Goal: Find specific page/section: Find specific page/section

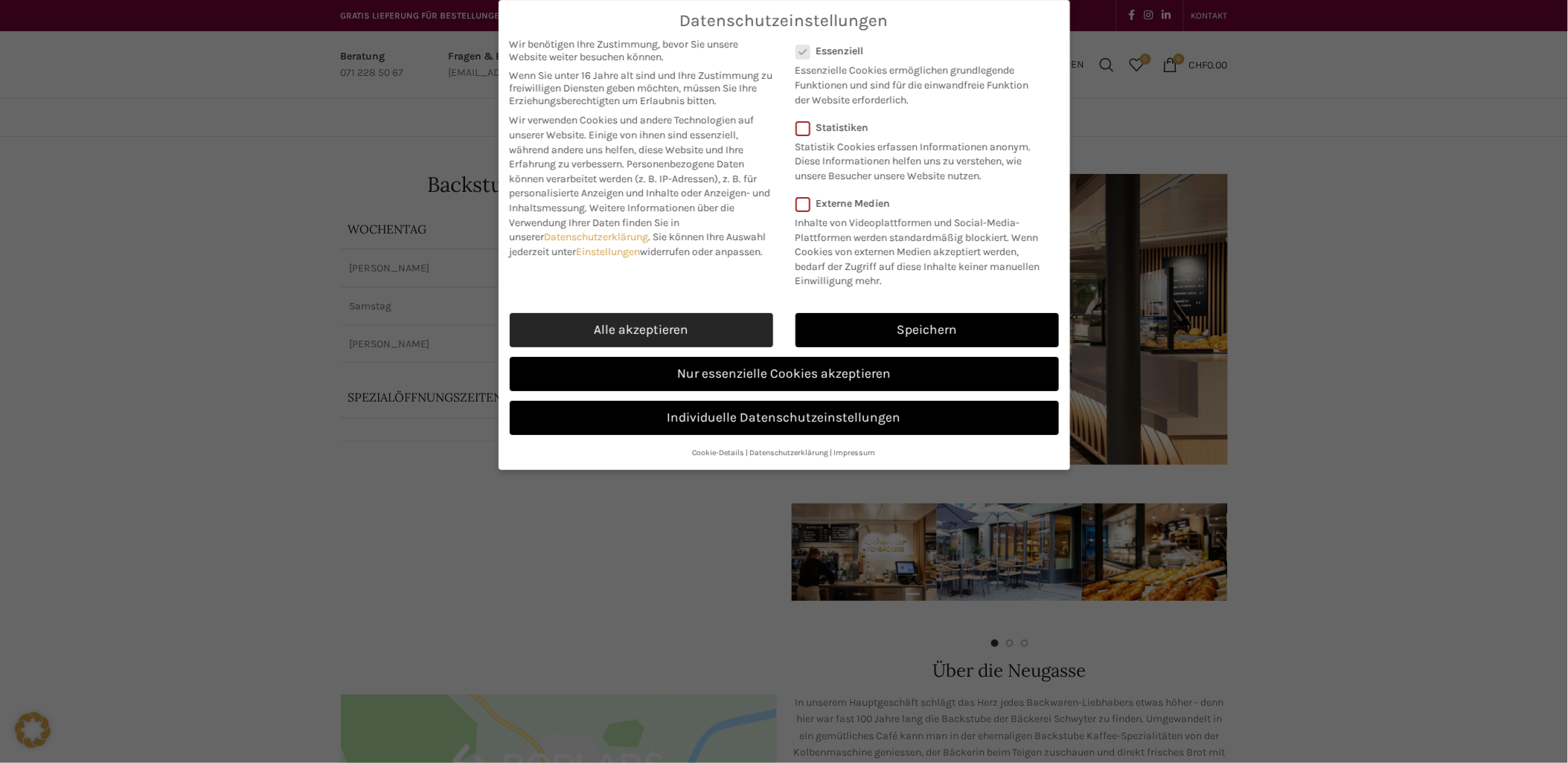
click at [678, 328] on link "Alle akzeptieren" at bounding box center [641, 331] width 263 height 34
checkbox input "true"
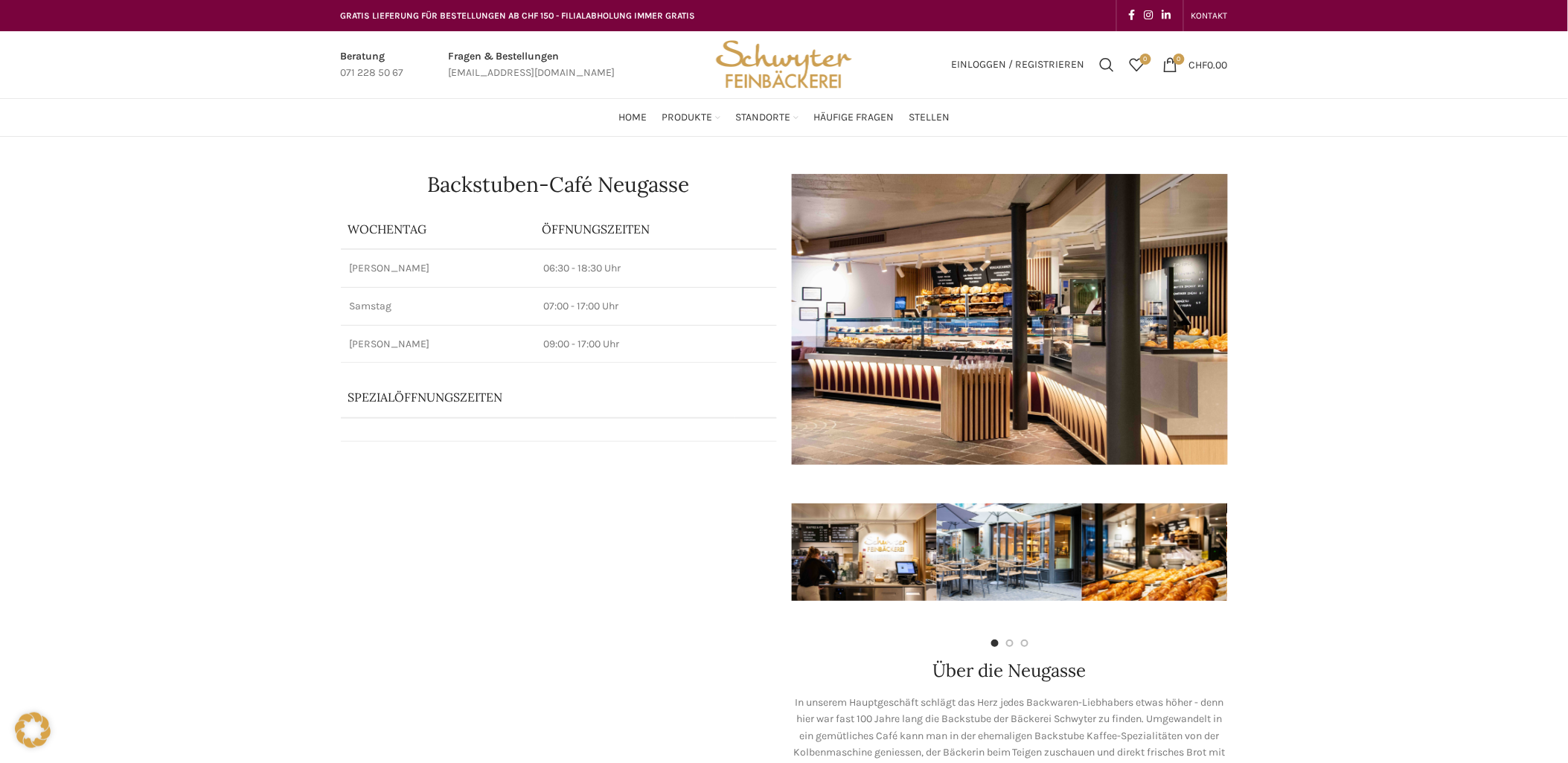
click at [780, 72] on img "Site logo" at bounding box center [783, 64] width 146 height 67
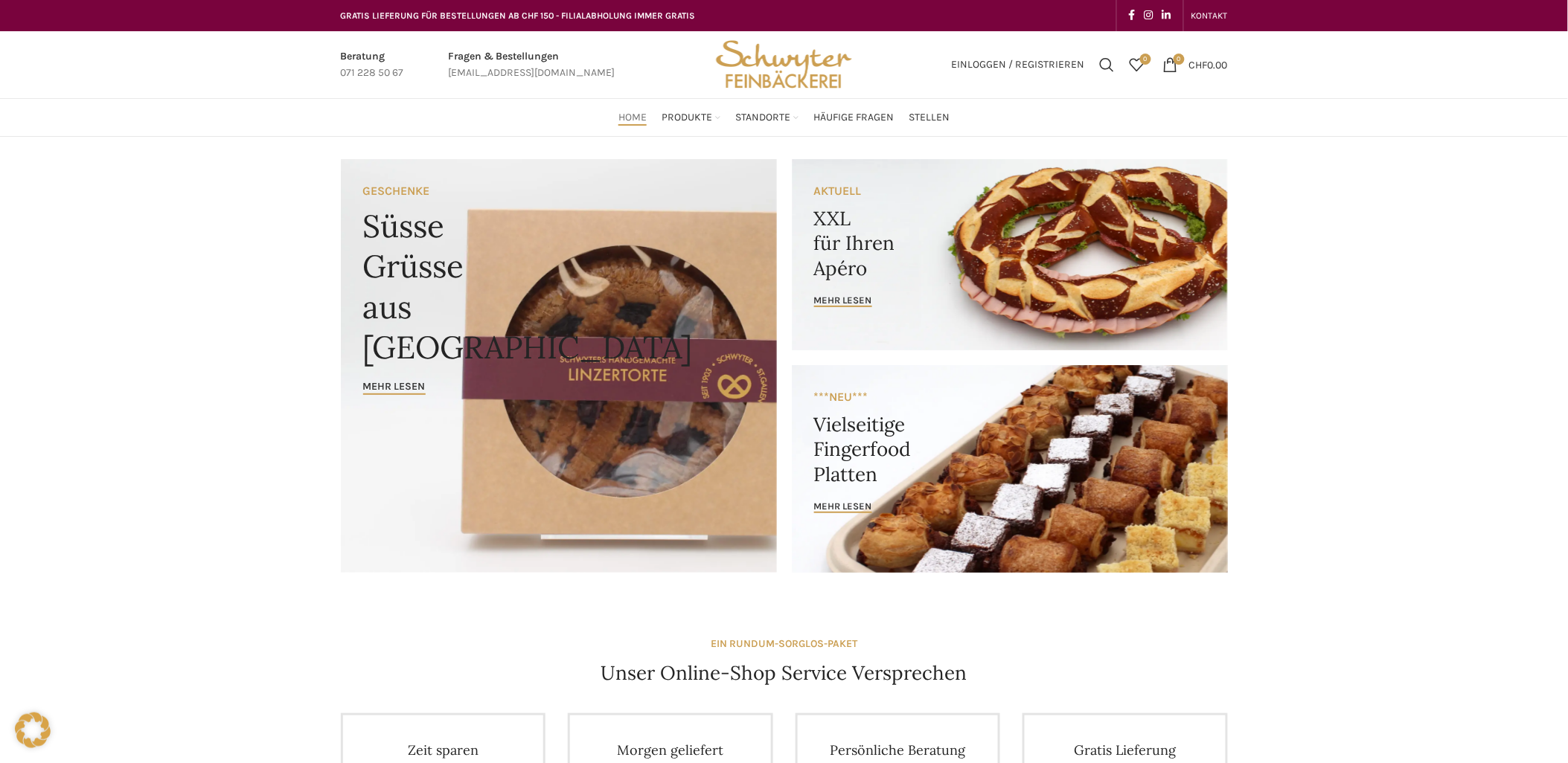
click at [522, 120] on div "Home Produkte PRODUKT KATEGORIEN Apéro & Häppchen Spezialitäten [PERSON_NAME] &…" at bounding box center [784, 117] width 902 height 30
click at [787, 73] on img "Site logo" at bounding box center [783, 64] width 146 height 67
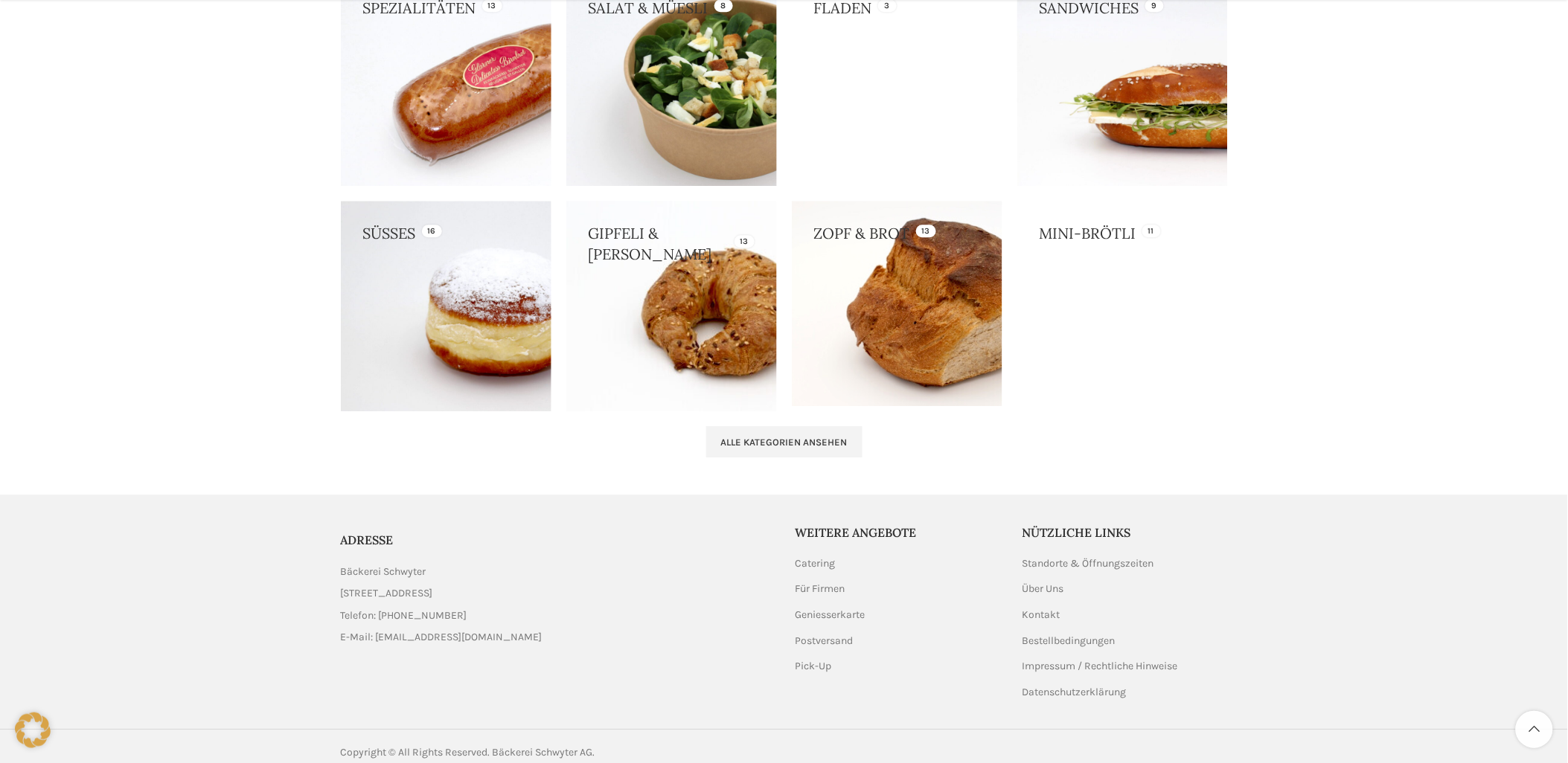
scroll to position [1417, 0]
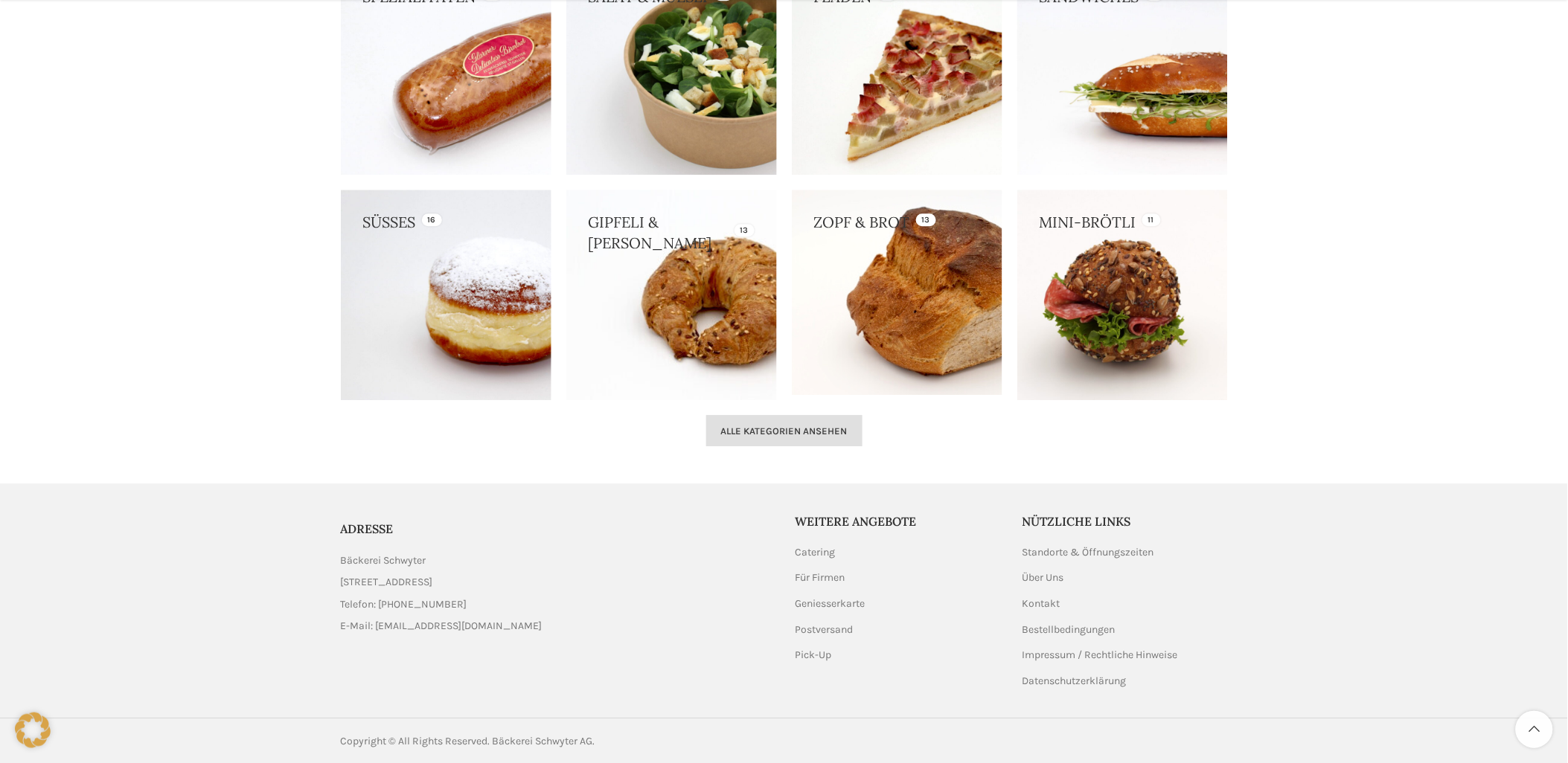
click at [794, 429] on span "Alle Kategorien ansehen" at bounding box center [784, 432] width 126 height 12
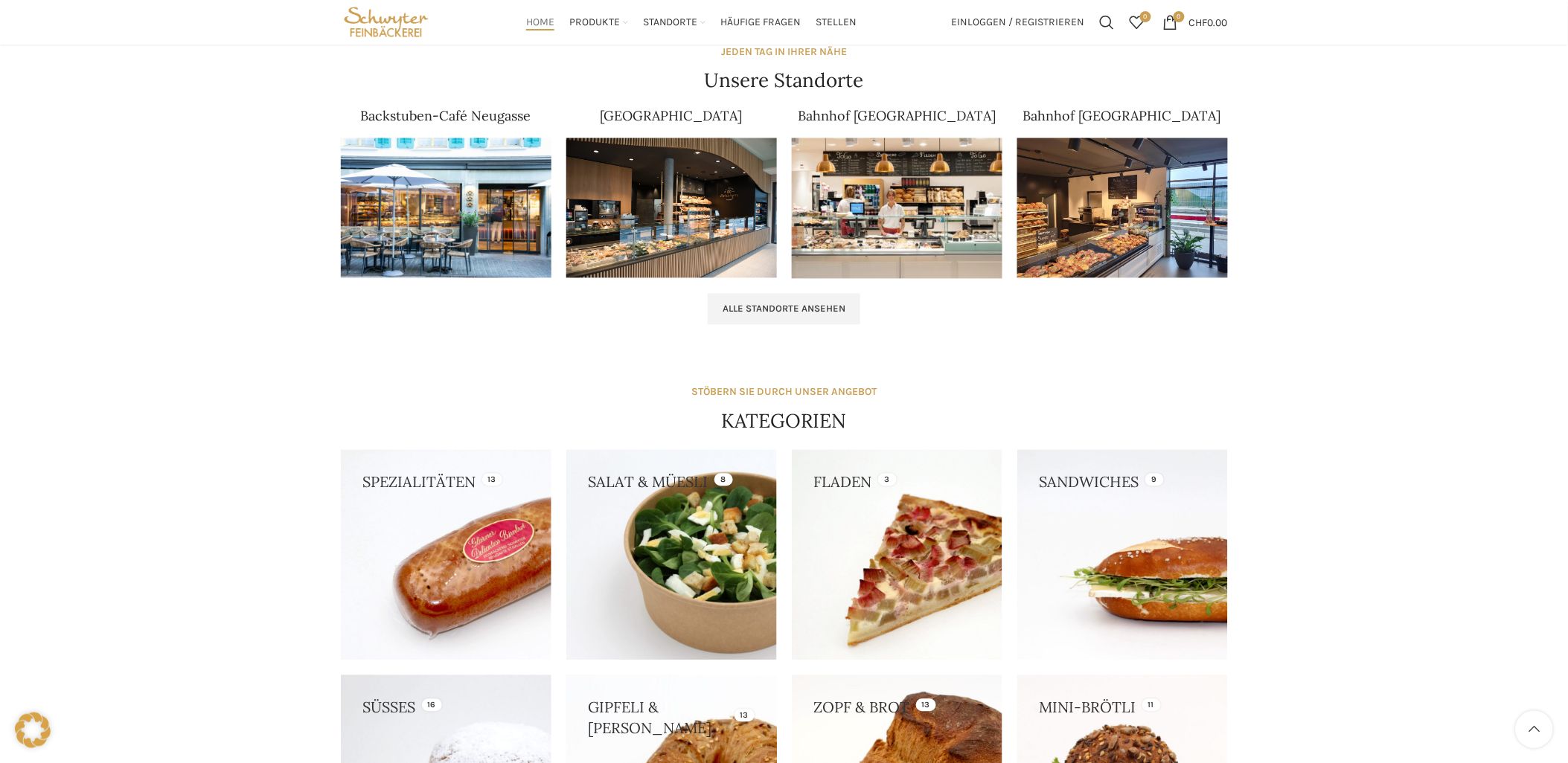
scroll to position [0, 0]
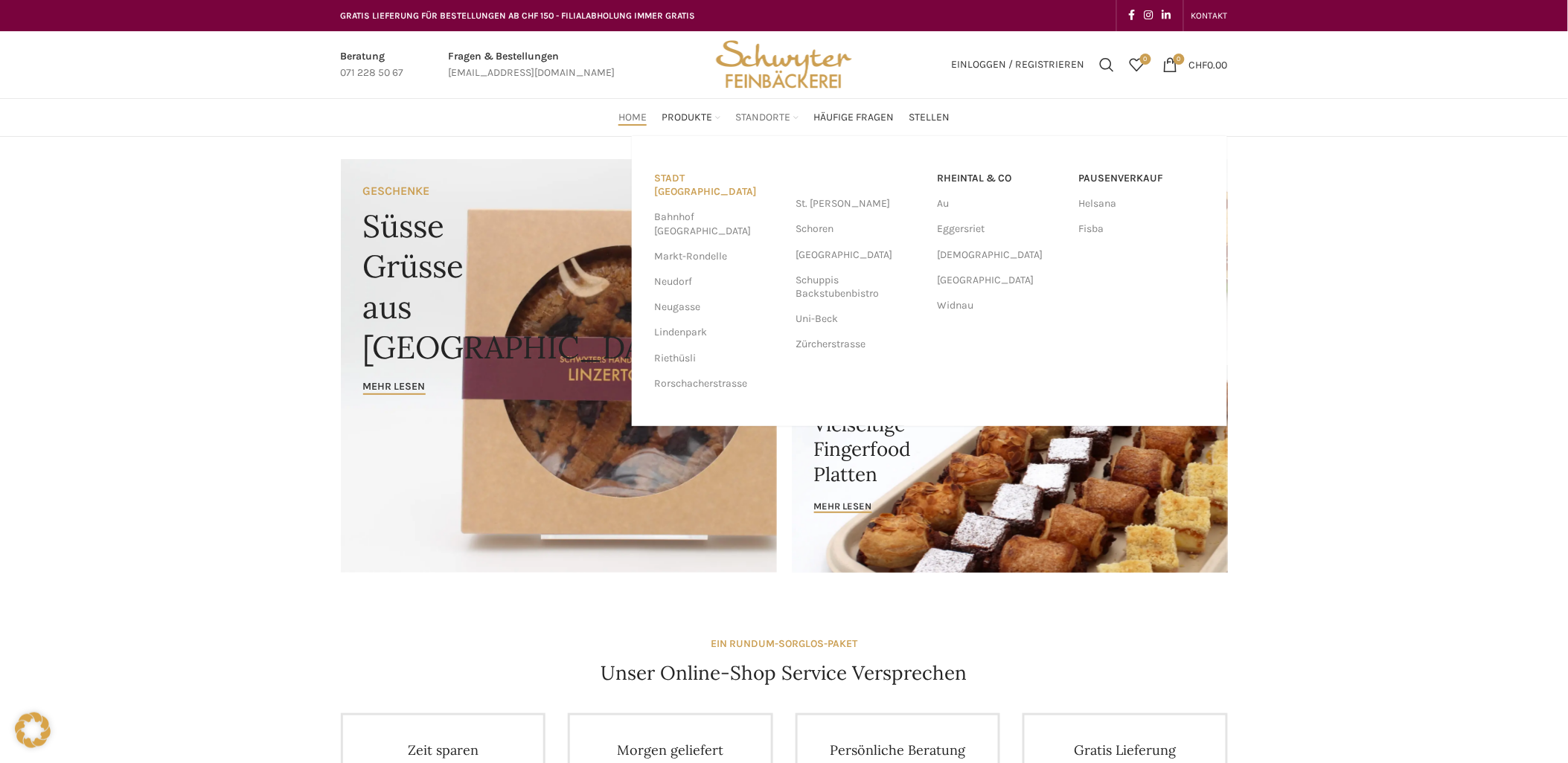
click at [685, 172] on link "Stadt [GEOGRAPHIC_DATA]" at bounding box center [717, 186] width 126 height 39
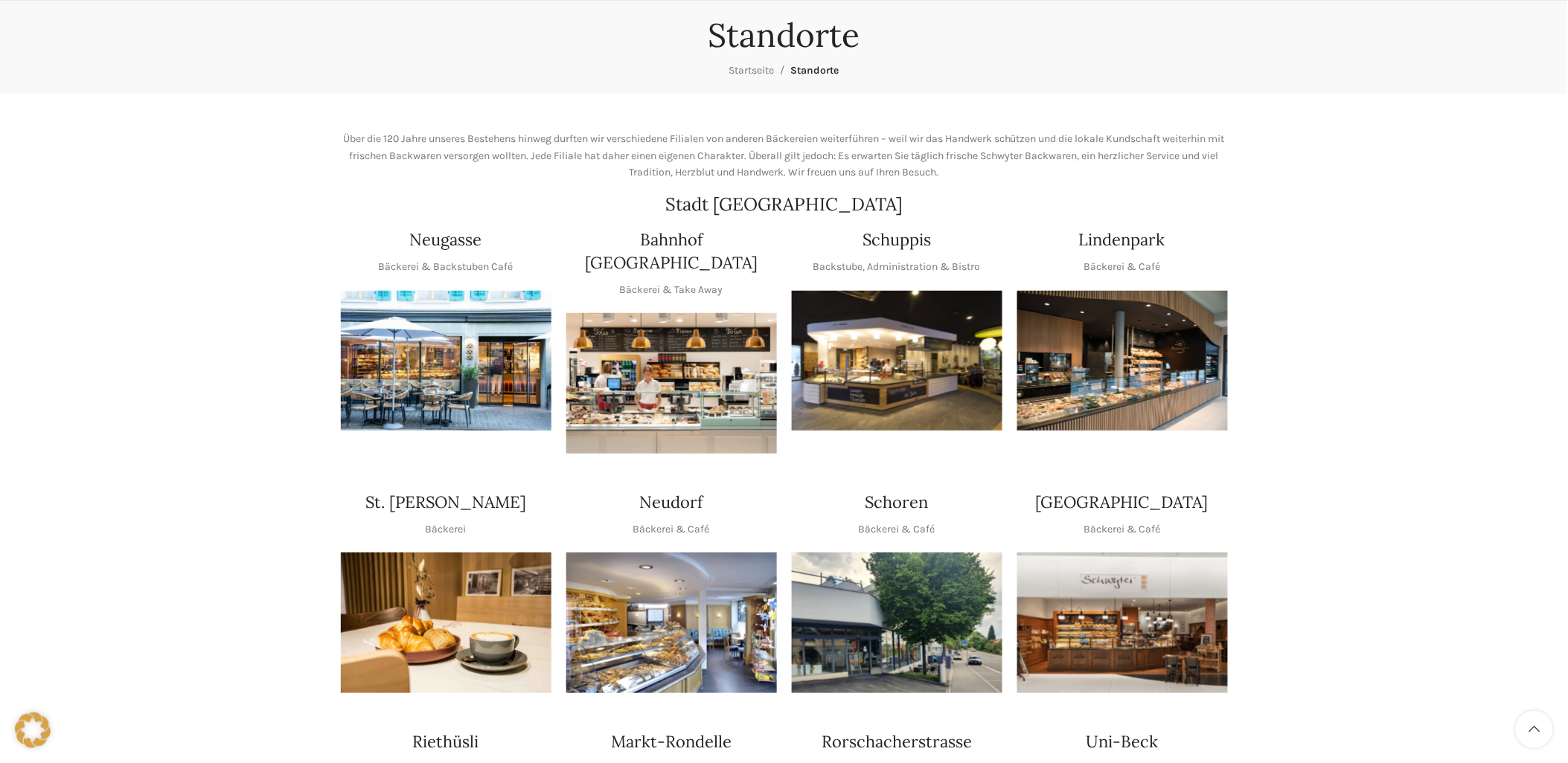
scroll to position [165, 0]
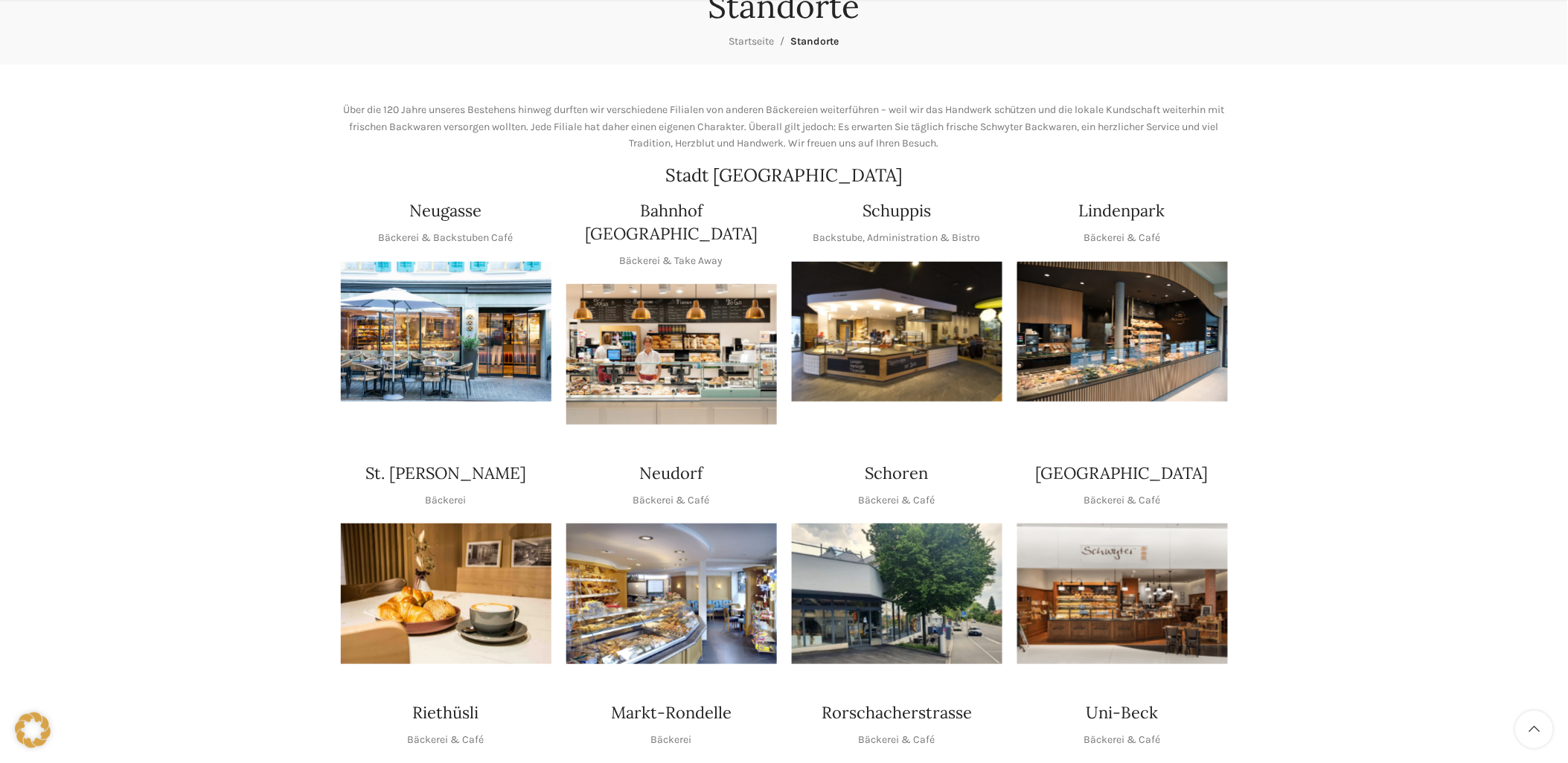
click at [489, 330] on img "1 / 1" at bounding box center [445, 332] width 210 height 141
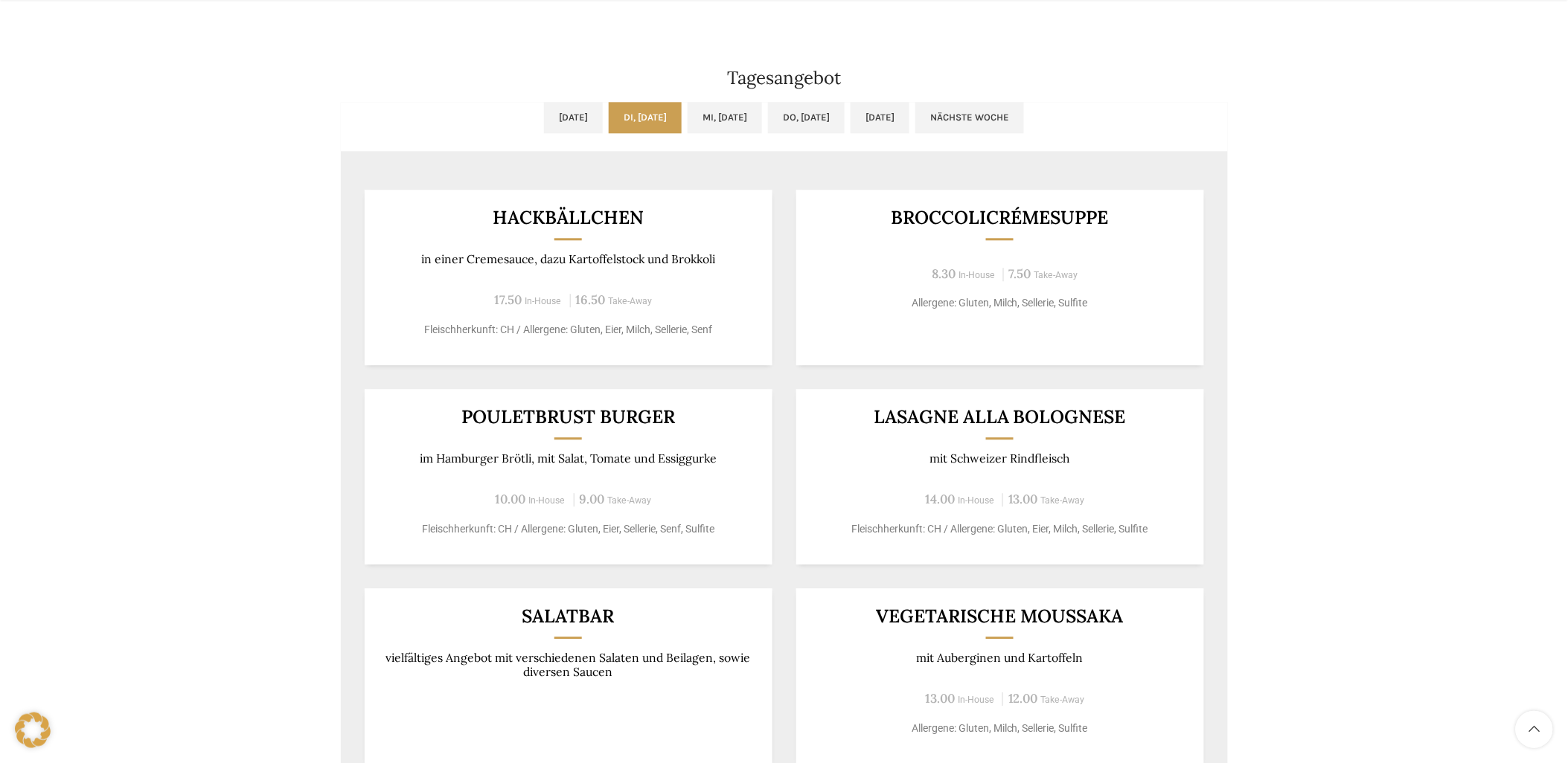
scroll to position [1239, 0]
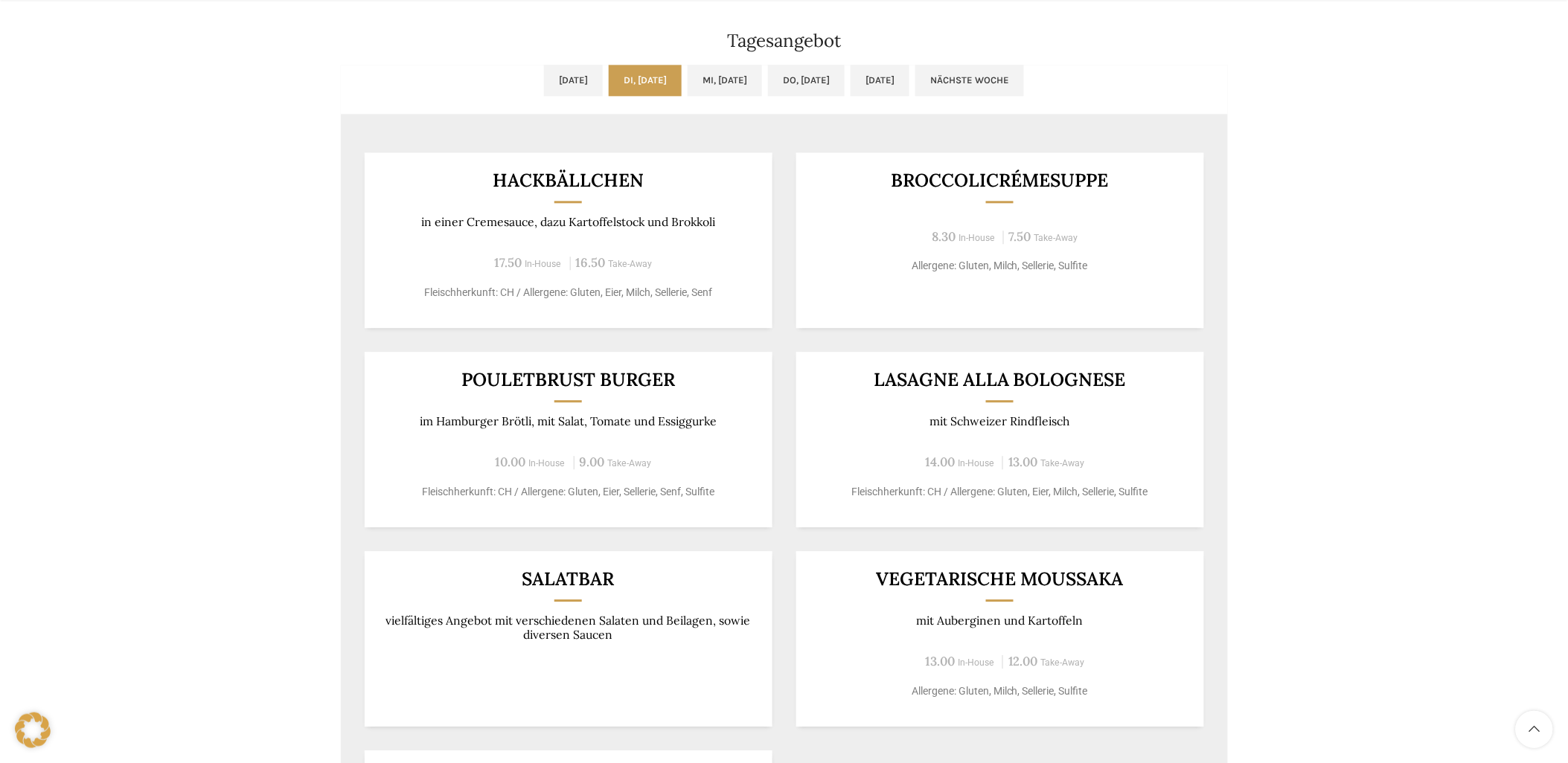
click at [507, 298] on p "Fleischherkunft: CH / Allergene: Gluten, Eier, Milch, Sellerie, Senf" at bounding box center [568, 292] width 371 height 16
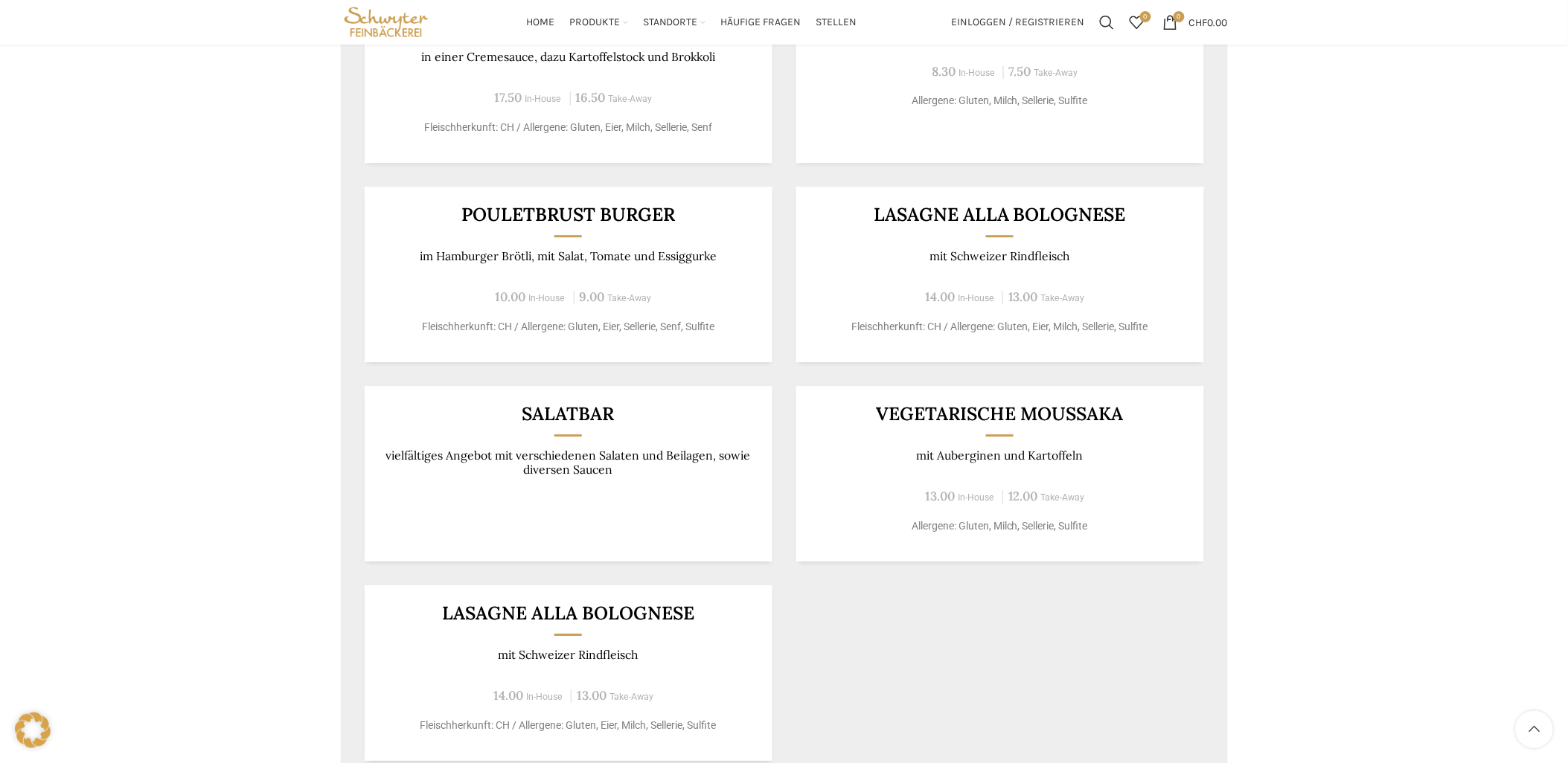
drag, startPoint x: 239, startPoint y: 385, endPoint x: 147, endPoint y: 399, distance: 93.1
click at [147, 399] on div "Backstuben-Café Neugasse Wochentag ÖFFNUNGSZEITEN Montag - Freitag 06:30 - 18:3…" at bounding box center [784, 534] width 1568 height 3603
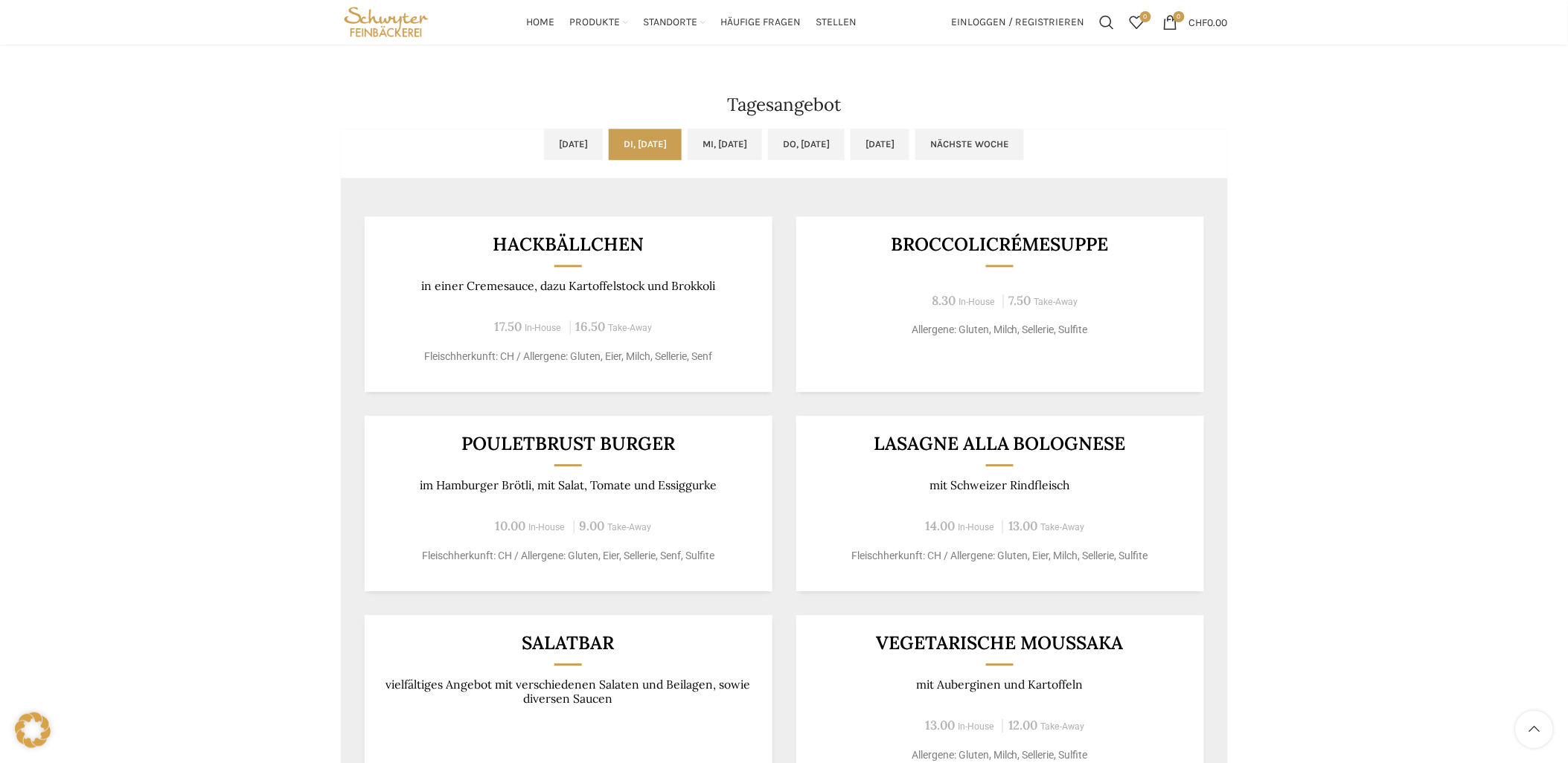
scroll to position [909, 0]
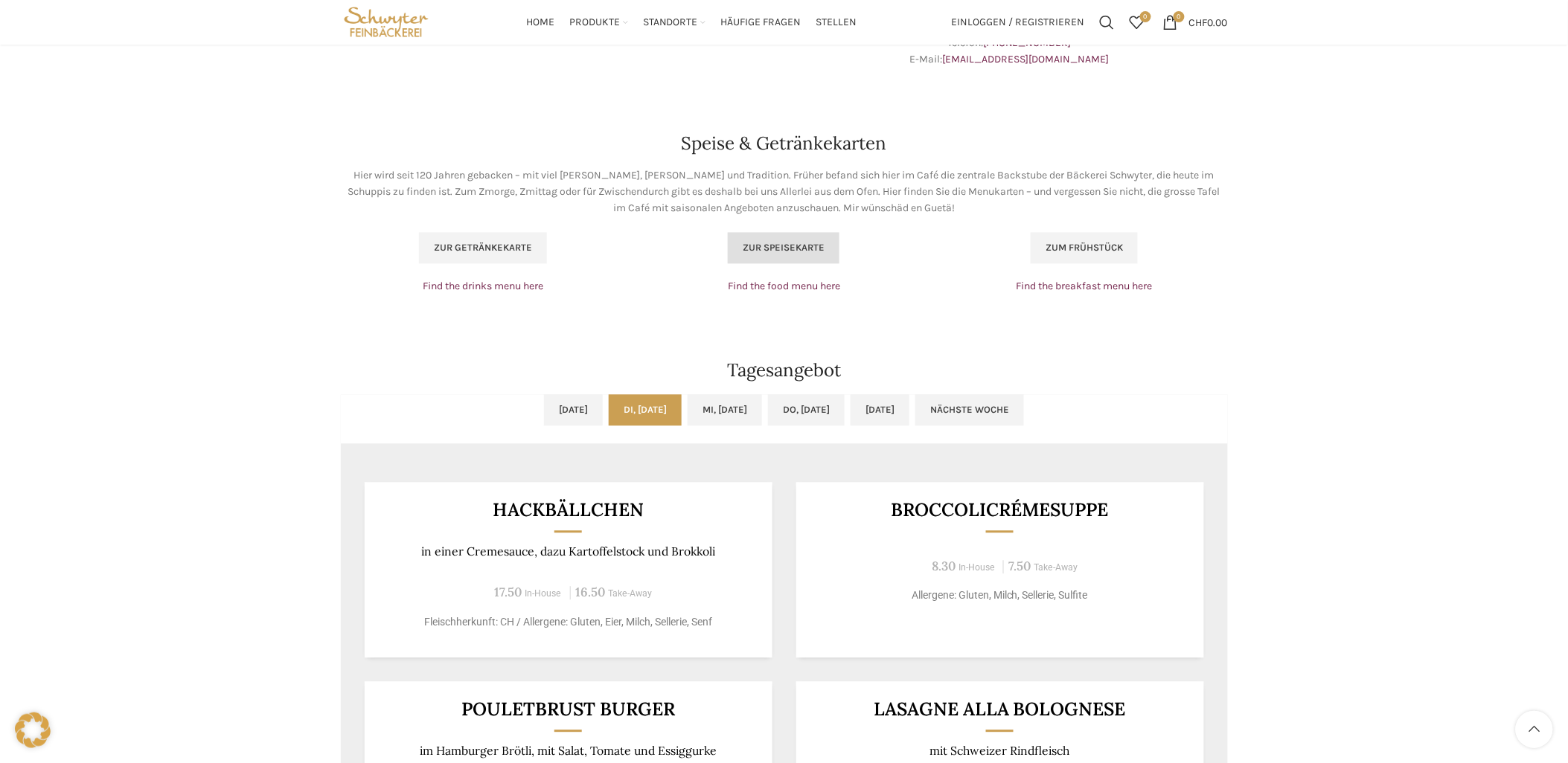
click at [776, 247] on span "Zur Speisekarte" at bounding box center [783, 248] width 82 height 12
